Goal: Share content: Distribute website content to other platforms or users

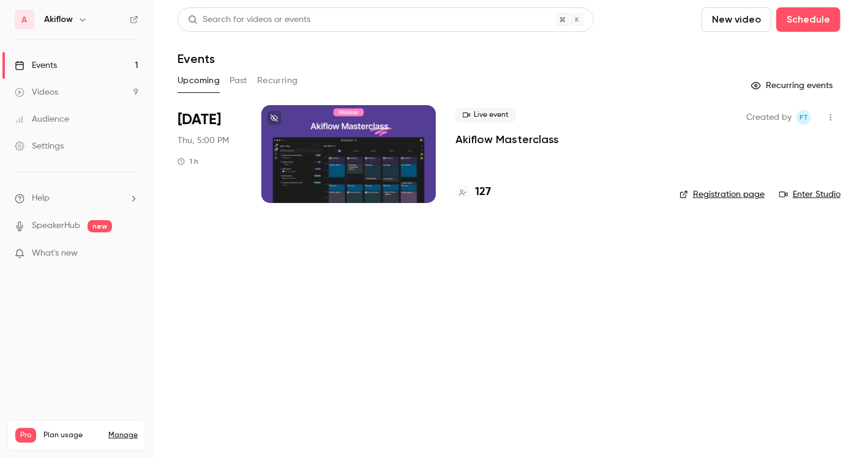
click at [389, 164] on div at bounding box center [348, 154] width 174 height 98
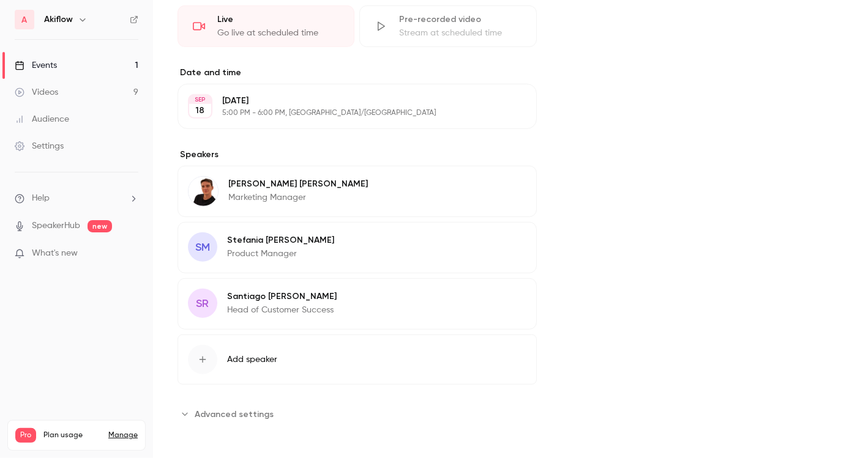
scroll to position [200, 0]
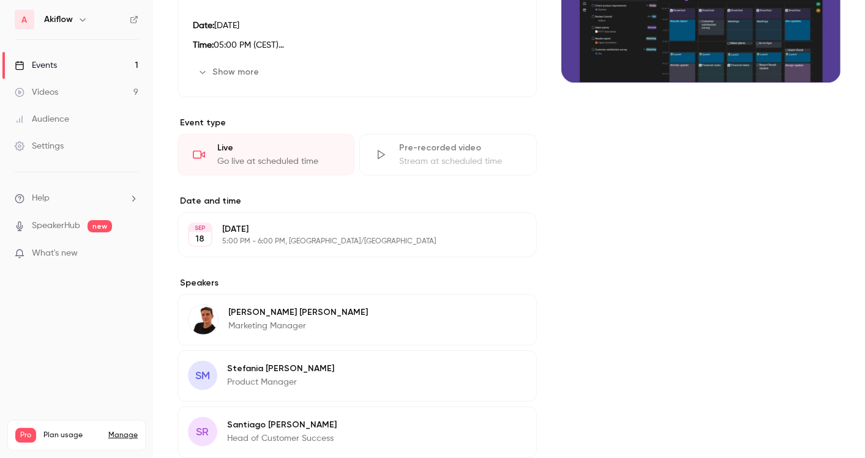
click at [315, 154] on div "Live Go live at scheduled time" at bounding box center [265, 155] width 177 height 42
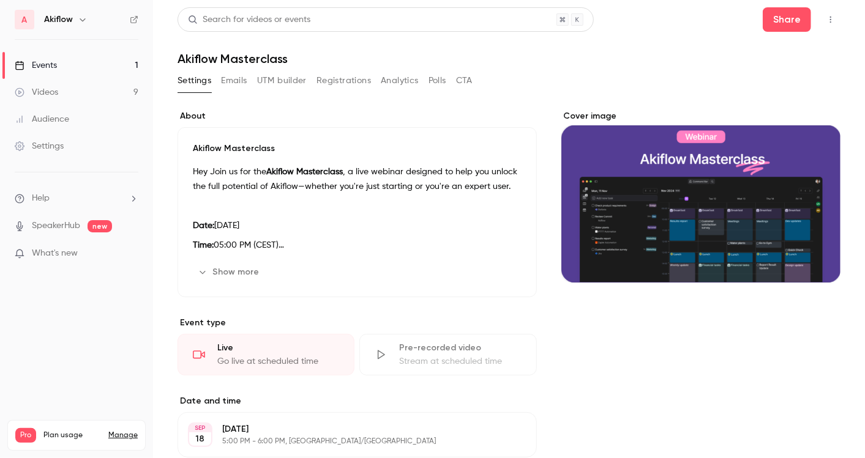
click at [821, 21] on button "button" at bounding box center [831, 20] width 20 height 20
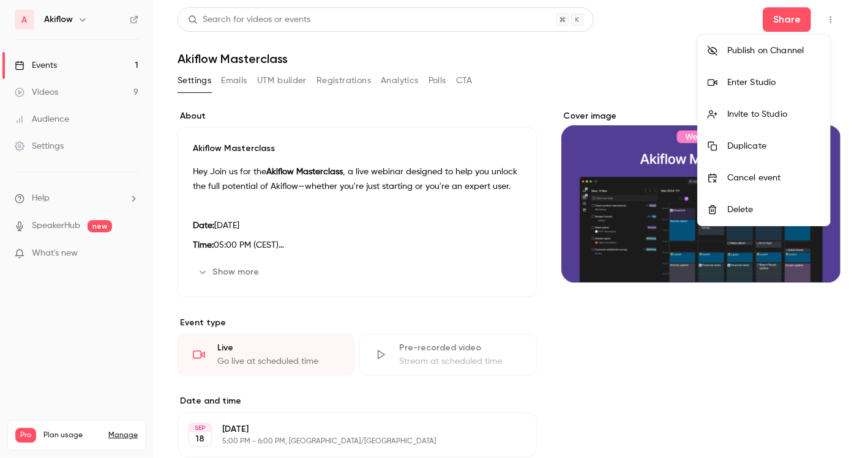
click at [773, 83] on div "Enter Studio" at bounding box center [773, 83] width 93 height 12
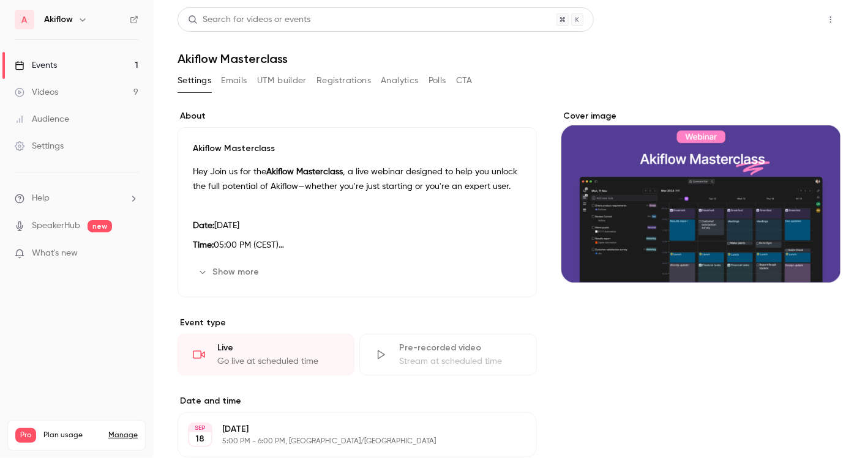
click at [779, 13] on button "Share" at bounding box center [787, 19] width 48 height 24
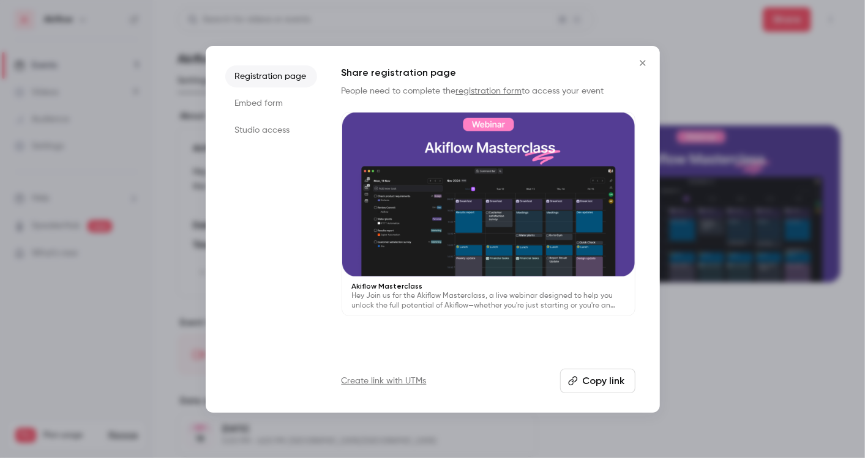
click at [581, 383] on button "Copy link" at bounding box center [597, 381] width 75 height 24
click at [636, 65] on icon "Close" at bounding box center [642, 63] width 15 height 10
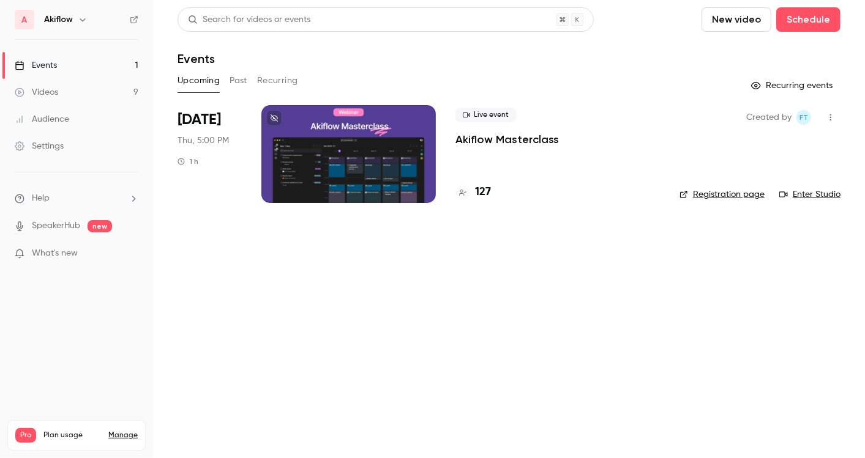
click at [482, 194] on h4 "127" at bounding box center [483, 192] width 16 height 17
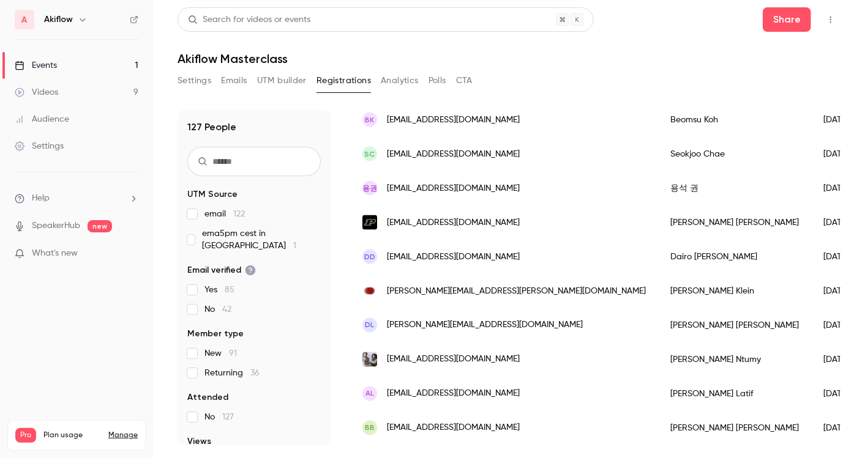
scroll to position [1504, 0]
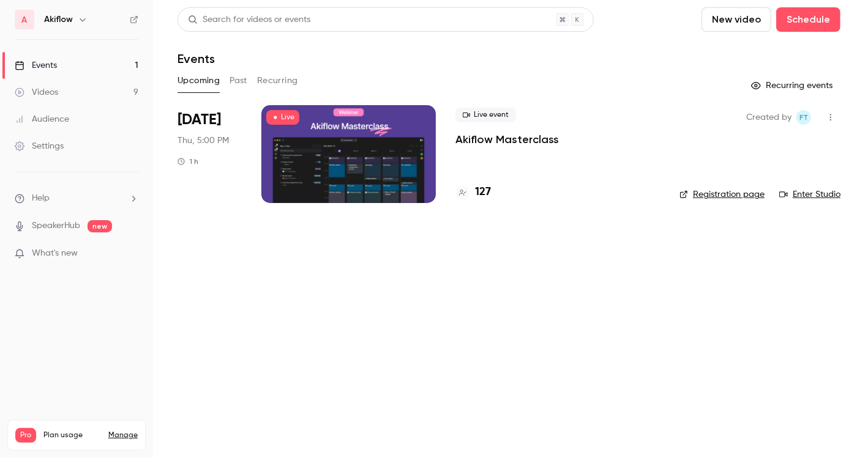
click at [733, 196] on link "Registration page" at bounding box center [721, 195] width 85 height 12
